Goal: Task Accomplishment & Management: Manage account settings

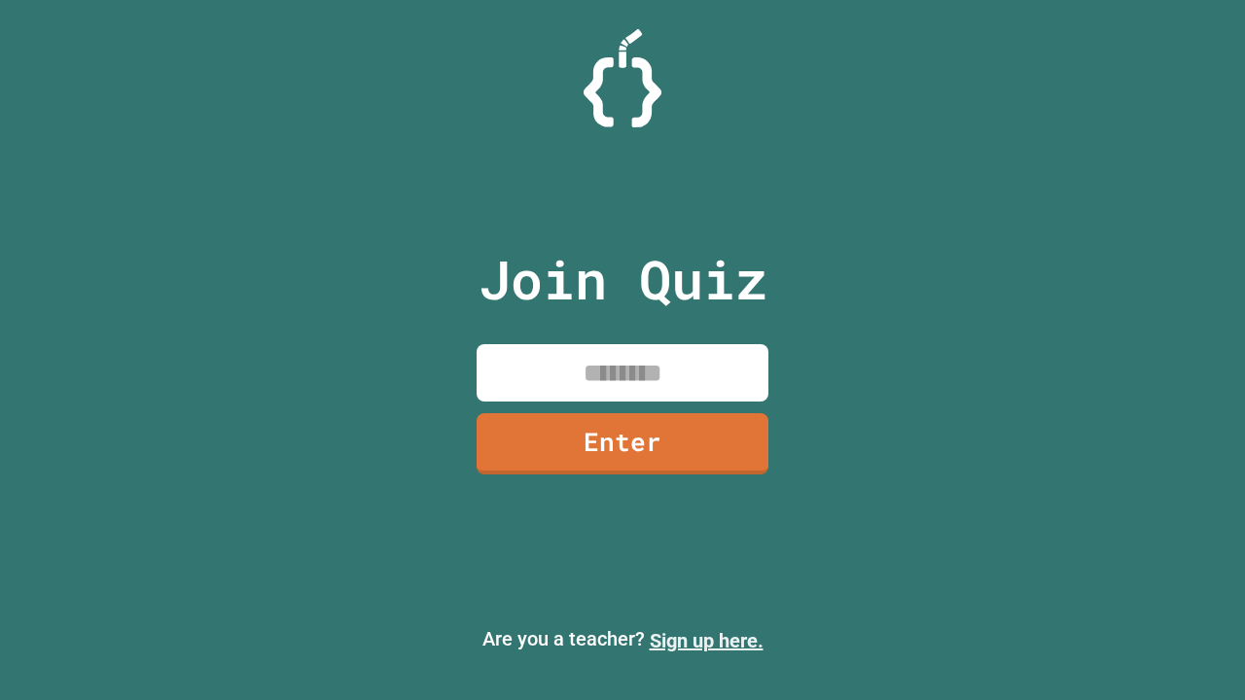
click at [706, 641] on link "Sign up here." at bounding box center [706, 640] width 114 height 23
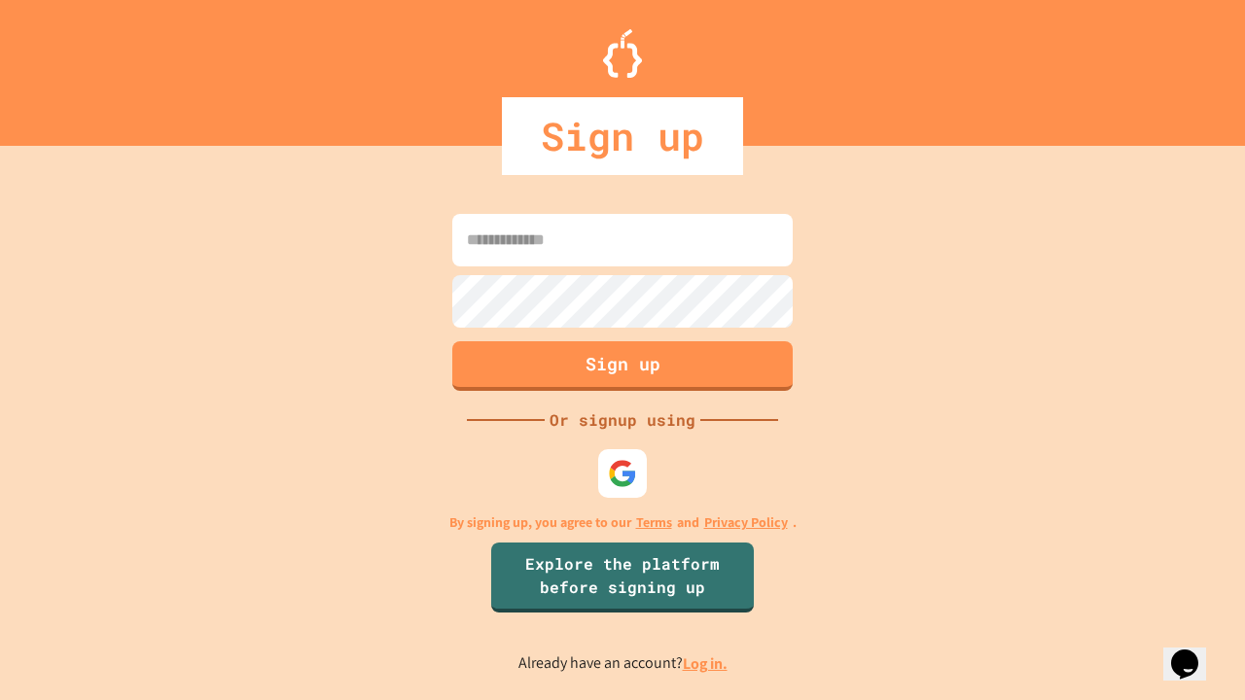
click at [706, 663] on link "Log in." at bounding box center [705, 663] width 45 height 20
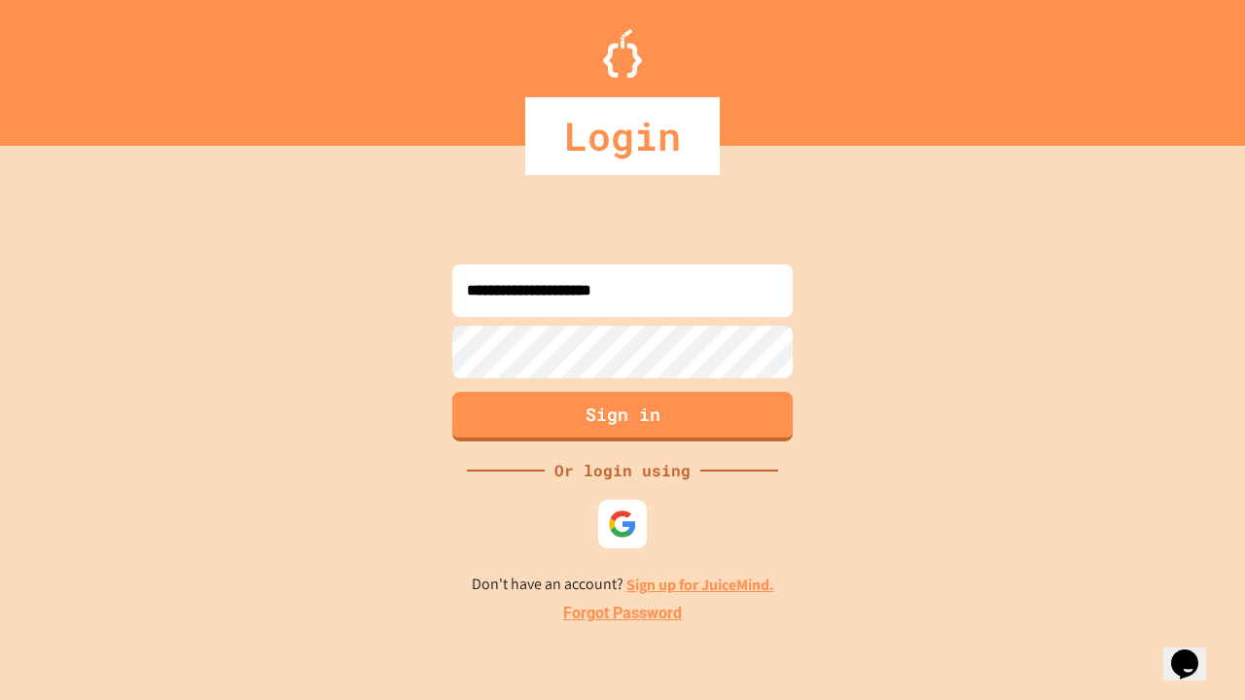
type input "**********"
